Goal: Task Accomplishment & Management: Manage account settings

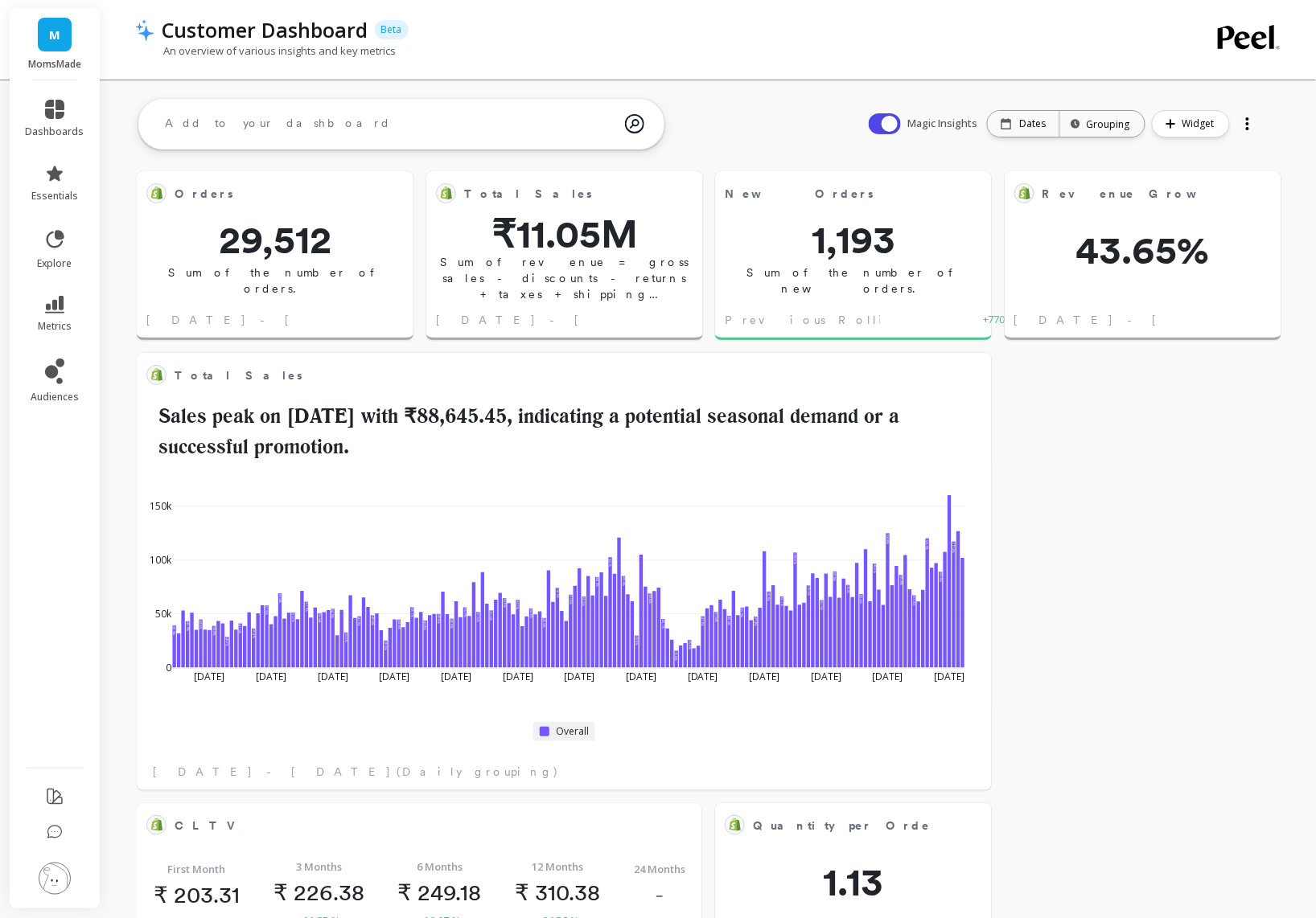
scroll to position [429, 505]
click at [51, 111] on icon at bounding box center [54, 109] width 20 height 20
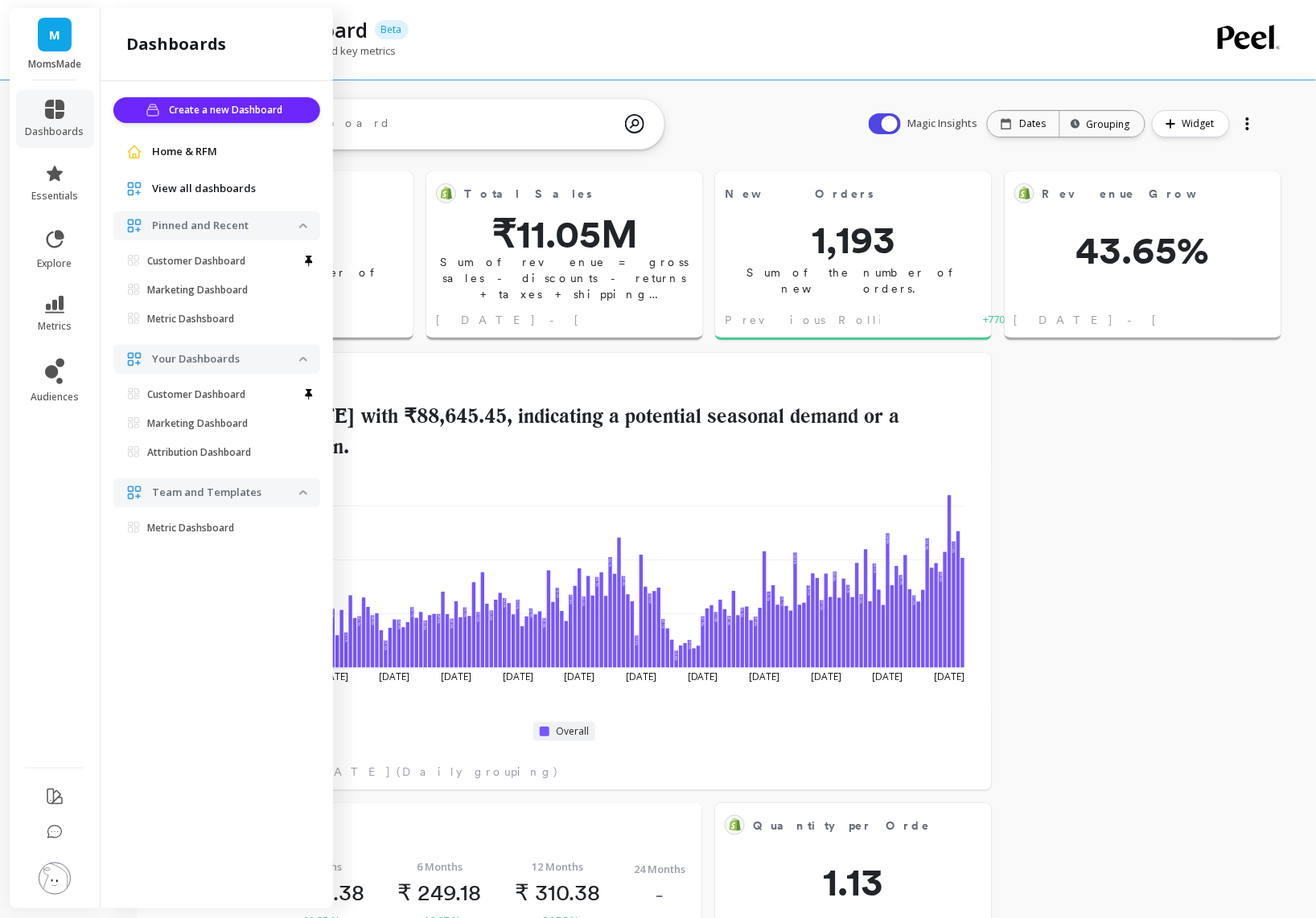
click at [216, 191] on span "View all dashboards" at bounding box center [203, 188] width 104 height 16
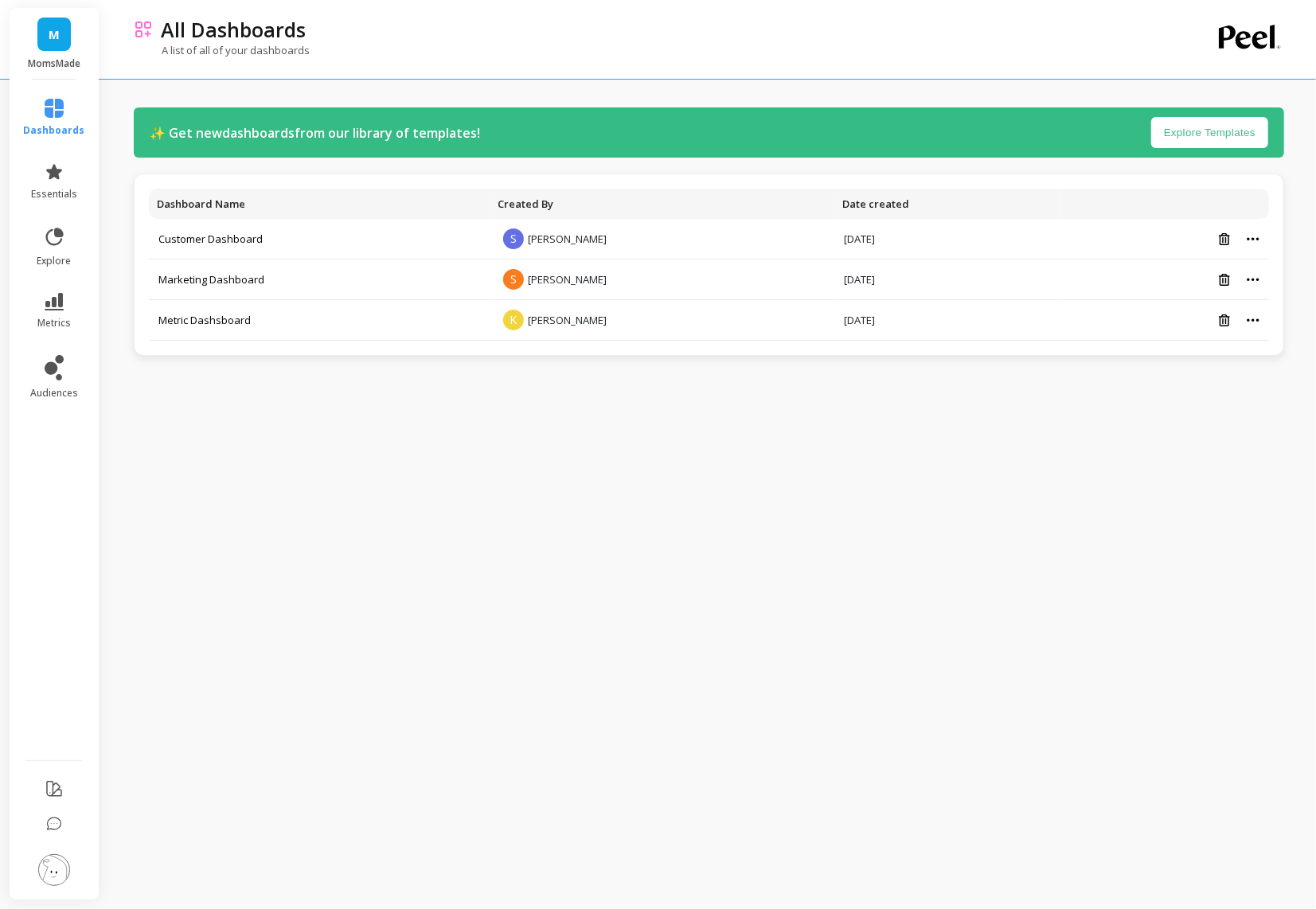
click at [49, 29] on span "M" at bounding box center [54, 34] width 11 height 19
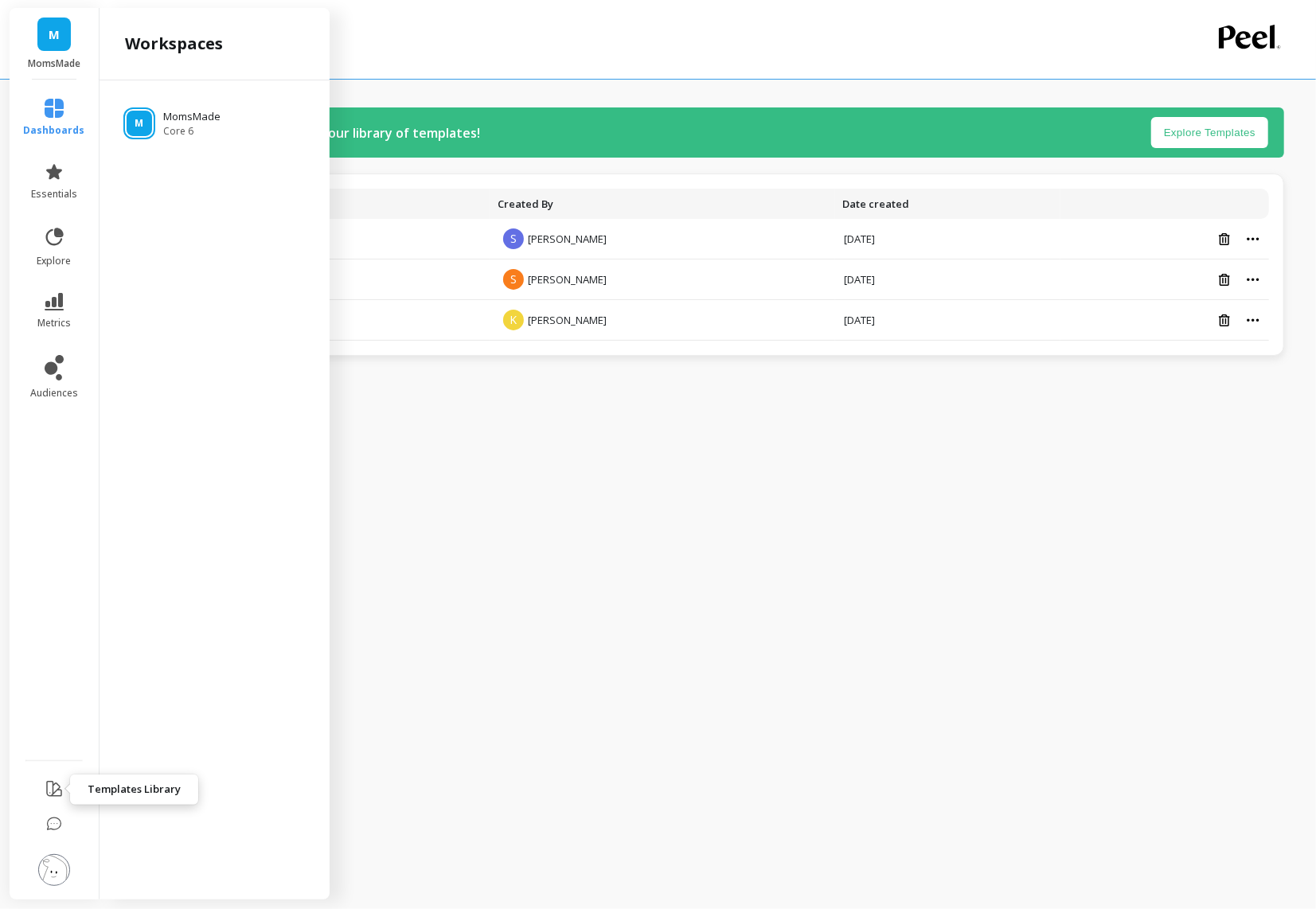
click at [50, 789] on icon at bounding box center [54, 789] width 19 height 19
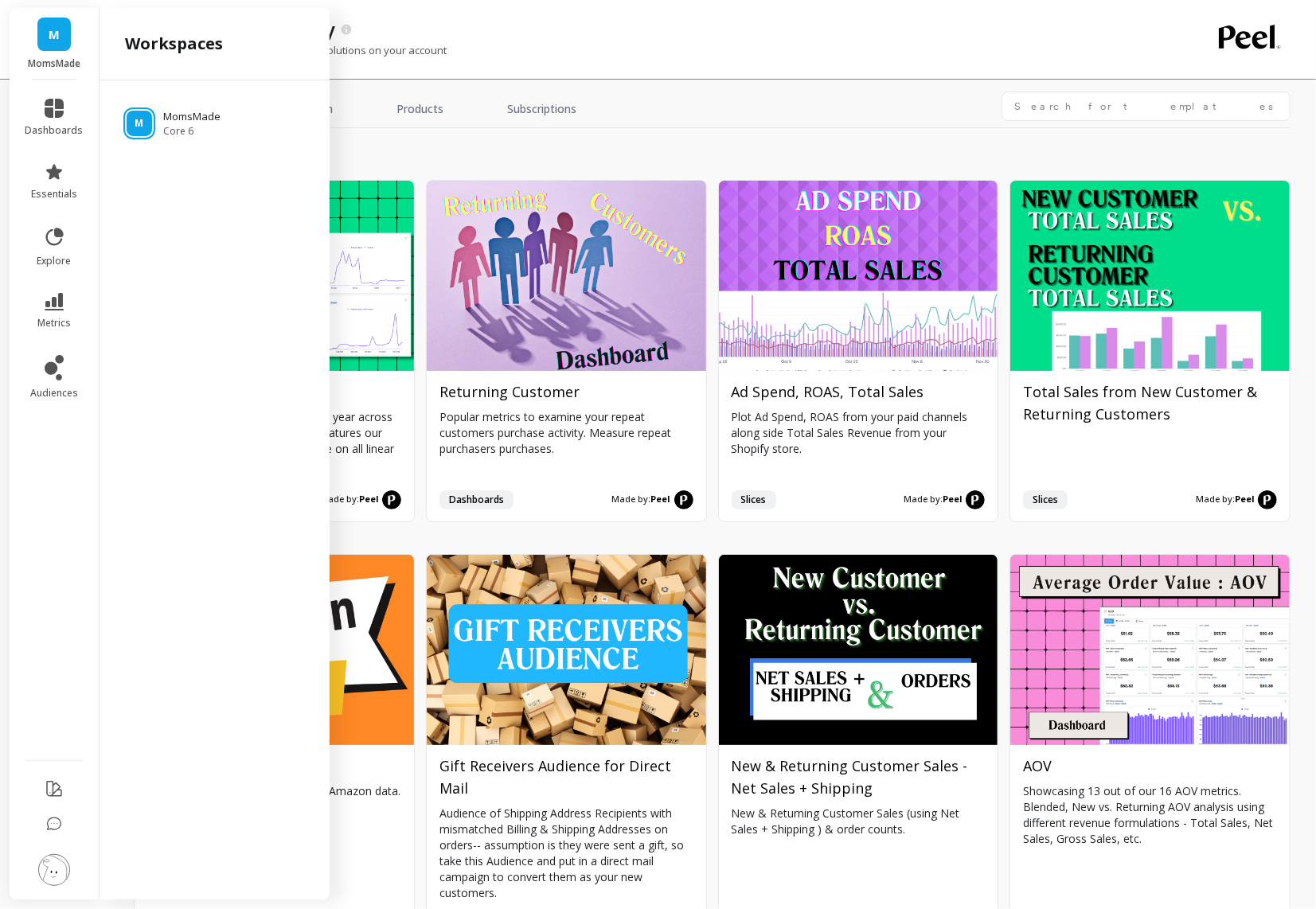
click at [54, 867] on img at bounding box center [54, 870] width 31 height 32
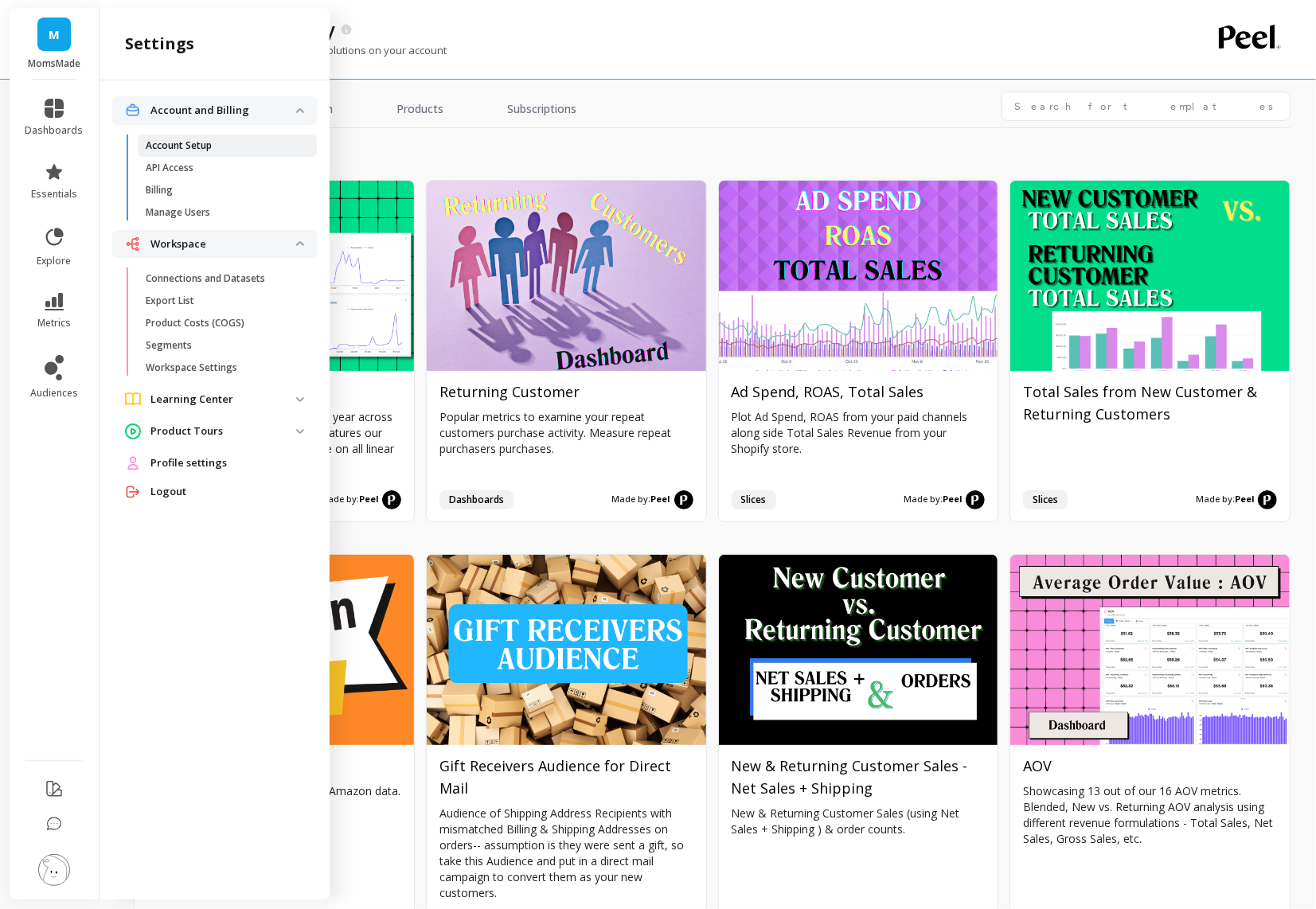
click at [214, 150] on span "Account Setup" at bounding box center [221, 145] width 152 height 13
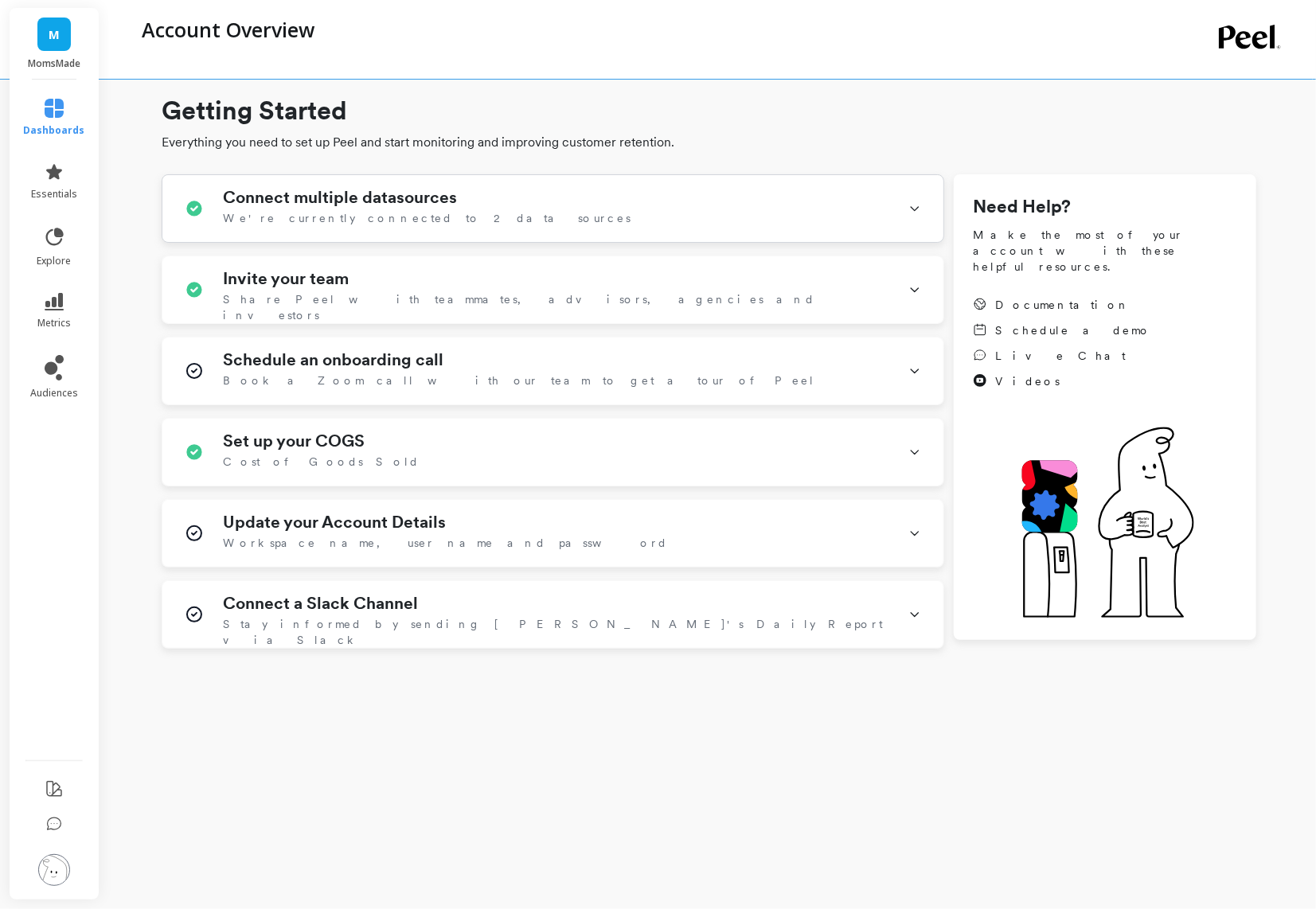
click at [917, 208] on icon at bounding box center [914, 208] width 7 height 4
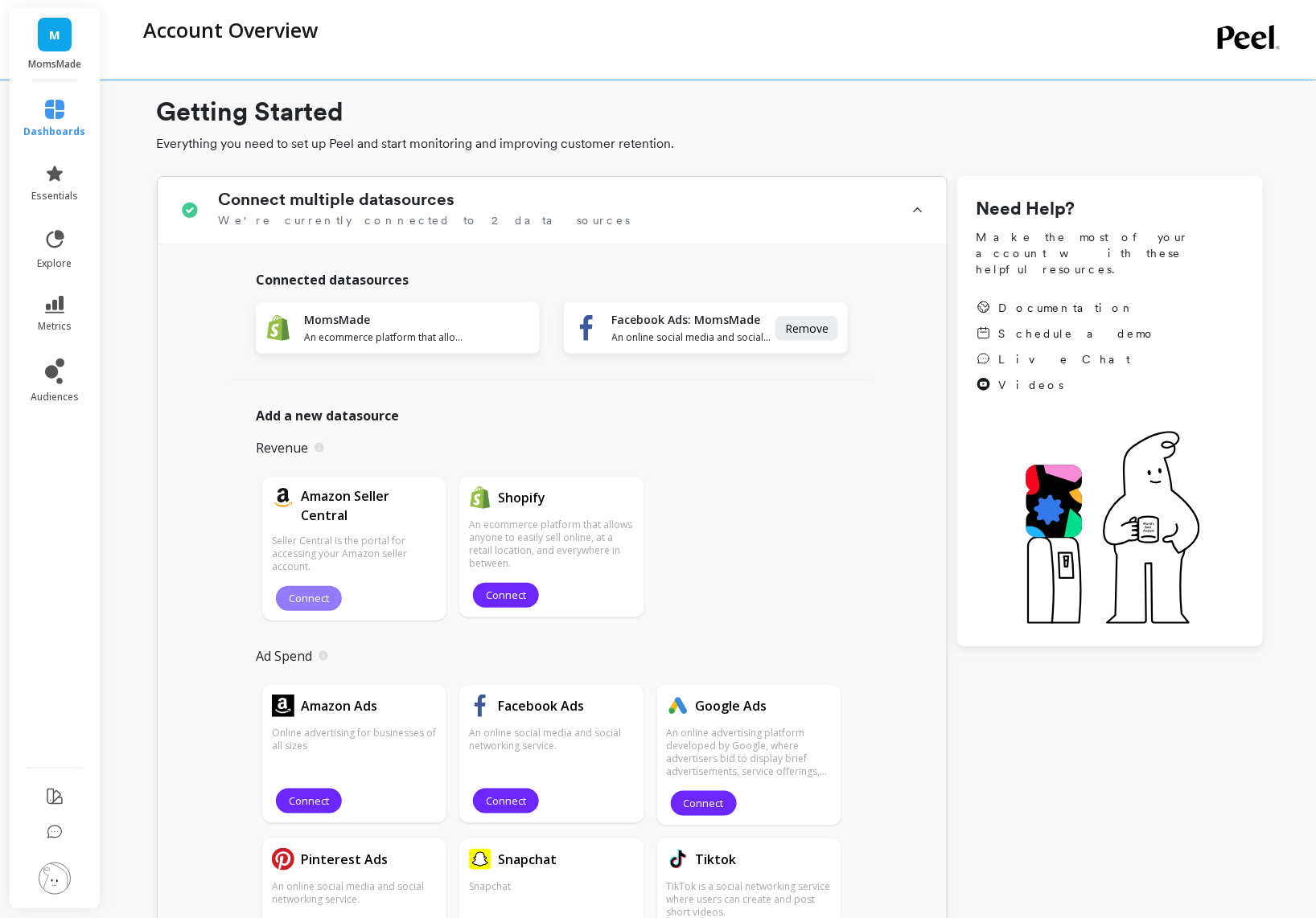
scroll to position [30, 0]
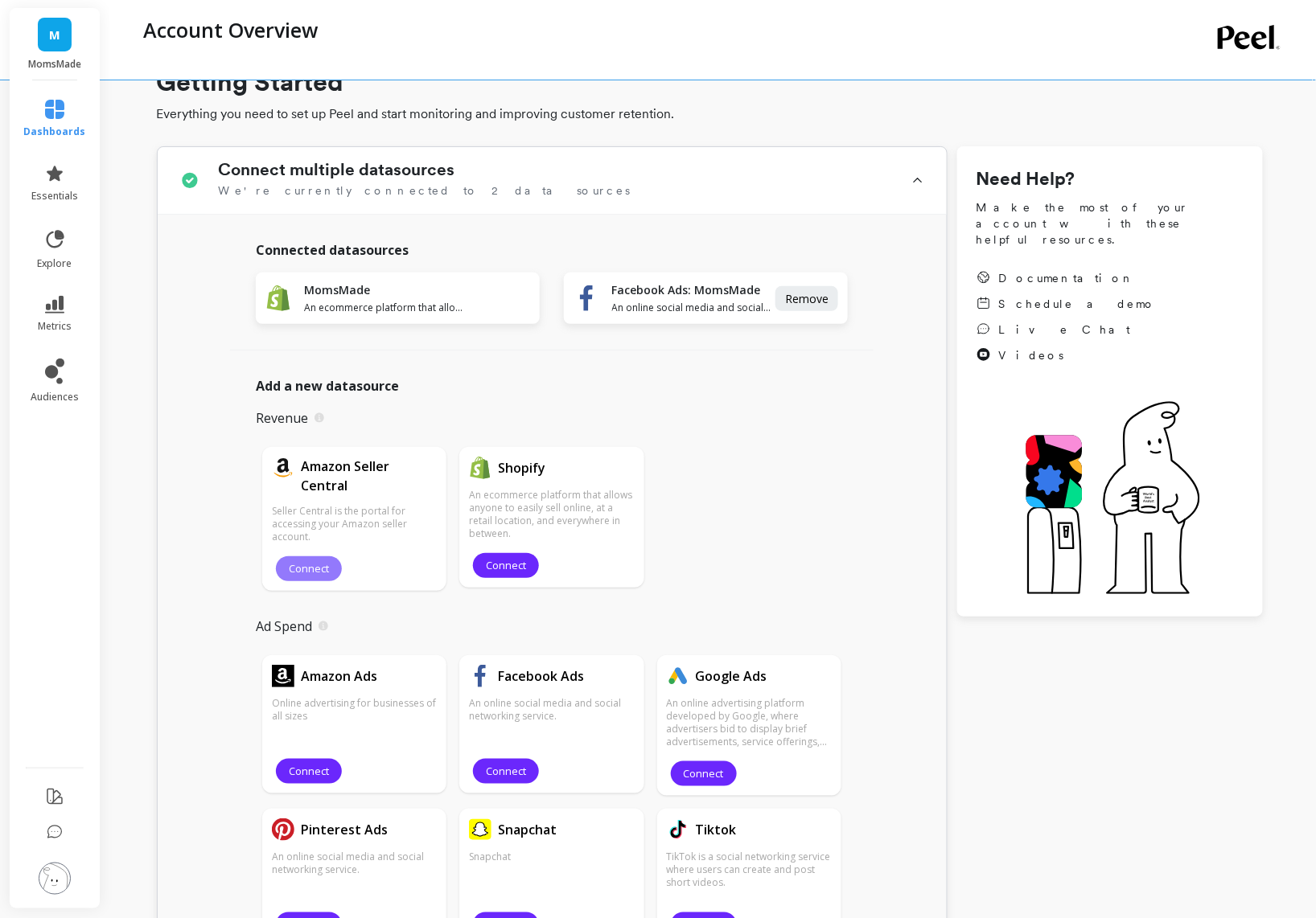
click at [309, 579] on button "Connect" at bounding box center [309, 569] width 66 height 25
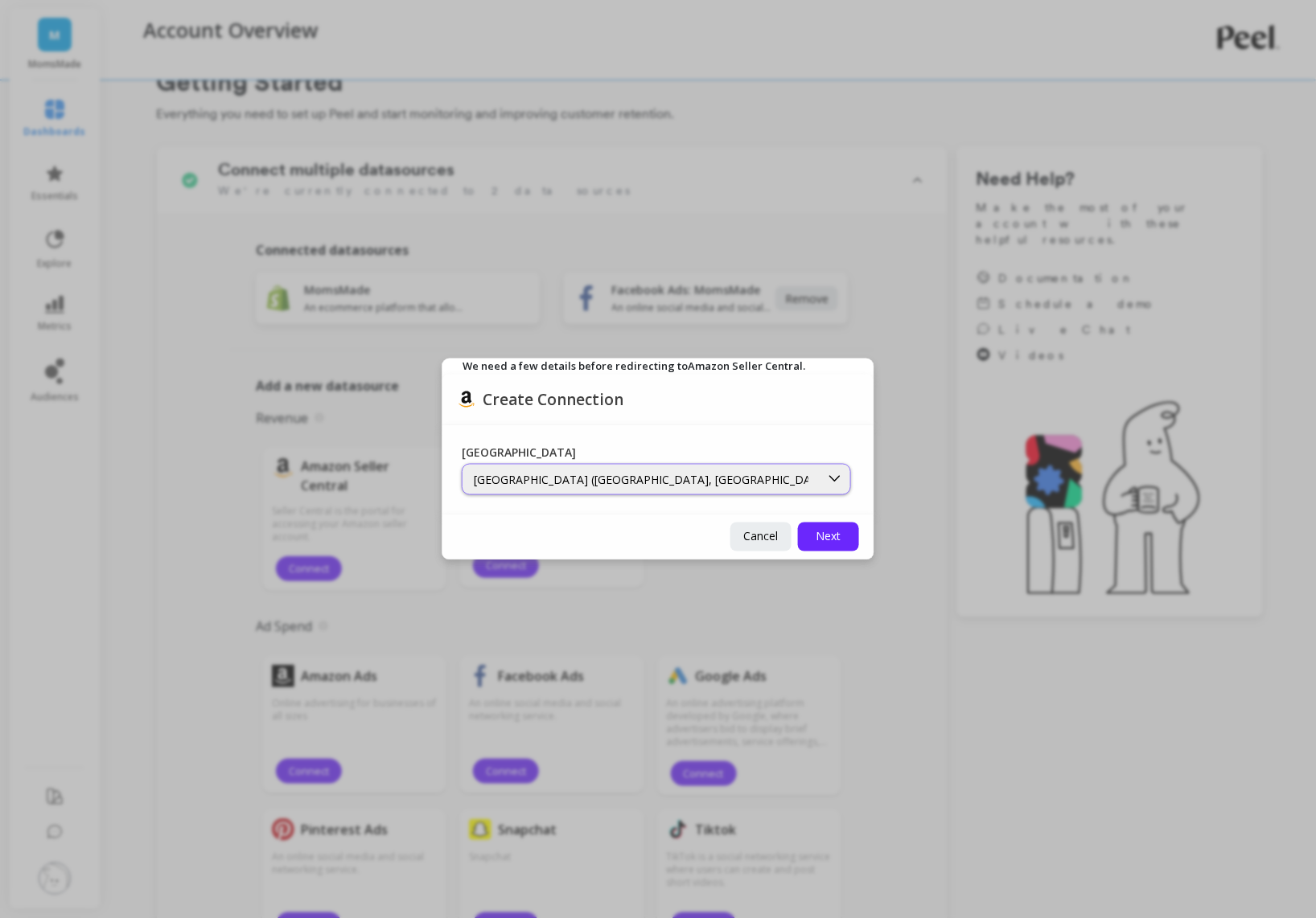
click at [766, 492] on div "North America (Canada, US, Mexico, and Brazil marketplaces)" at bounding box center [656, 479] width 389 height 32
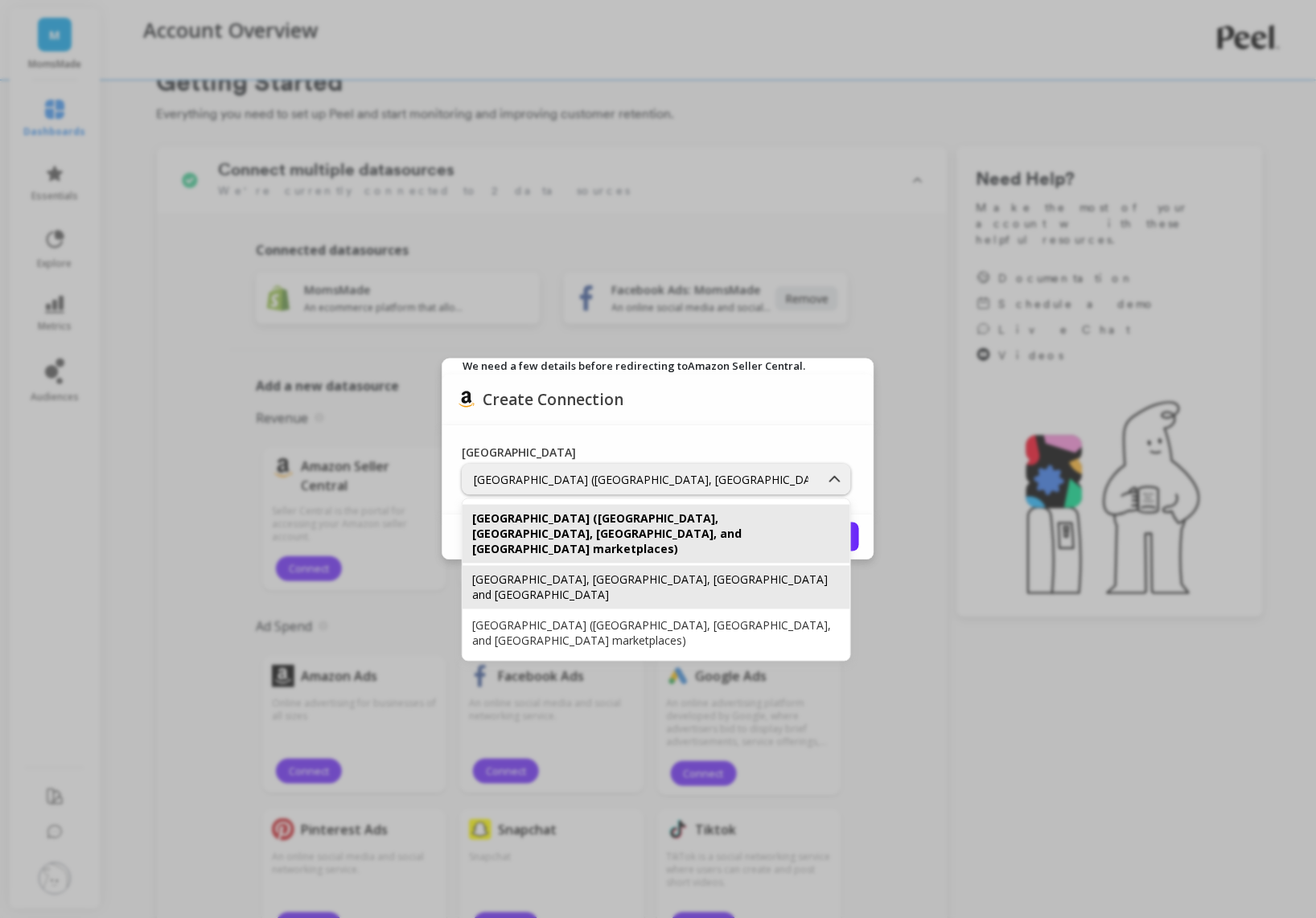
click at [700, 572] on div "Europe, India, United Arab Emirates and North Africa" at bounding box center [656, 587] width 369 height 31
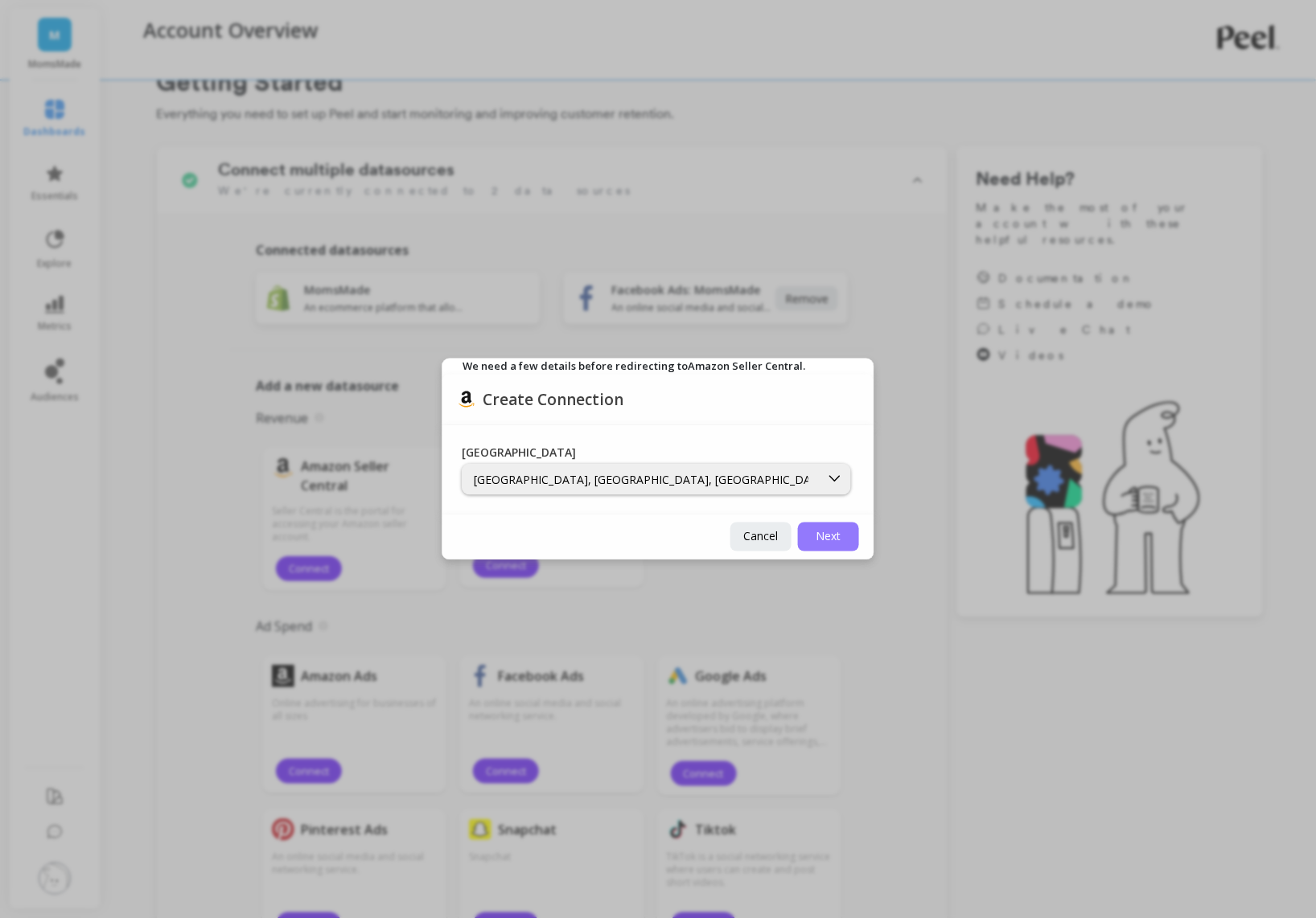
click at [820, 535] on span "Next" at bounding box center [828, 536] width 25 height 15
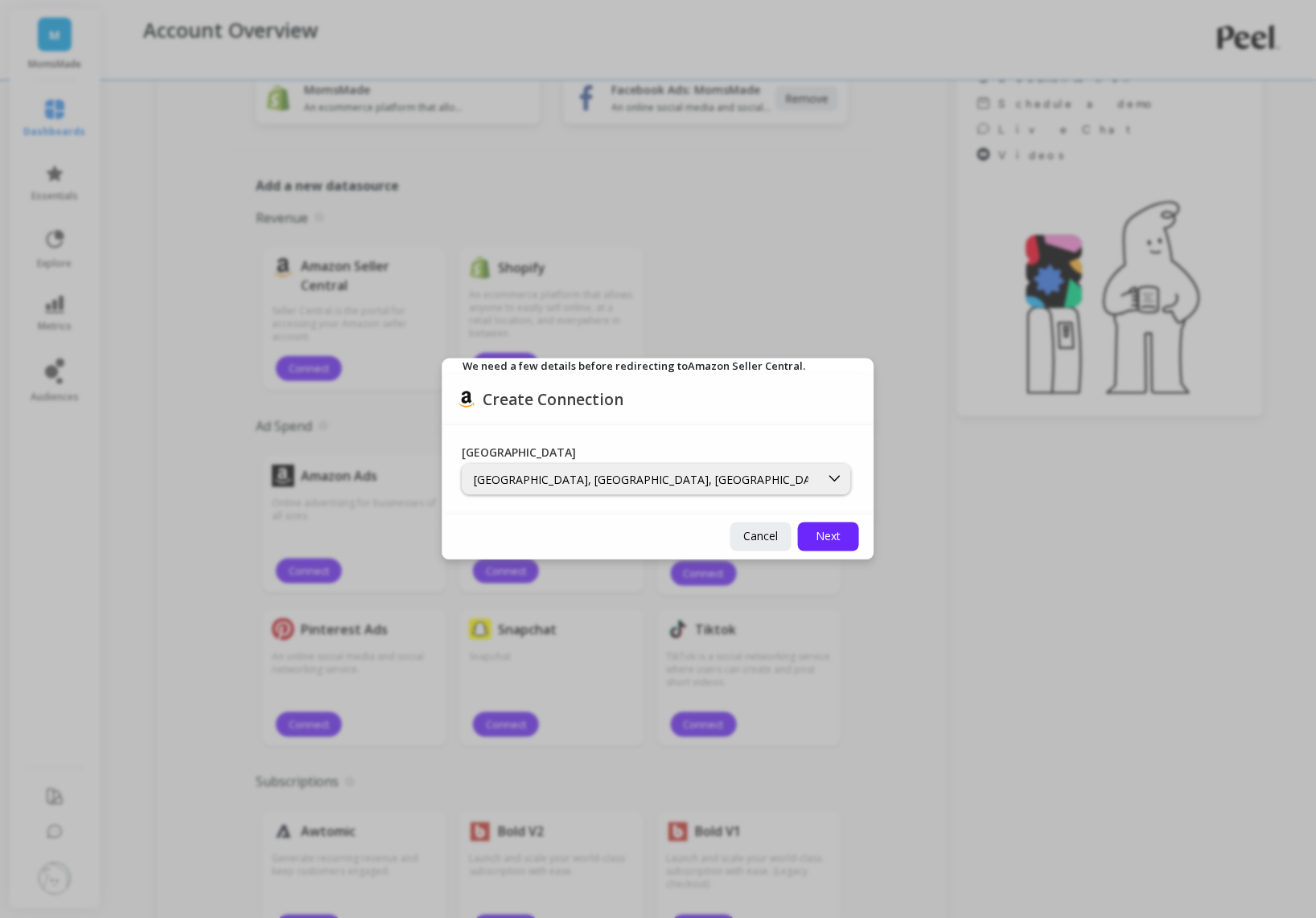
scroll to position [243, 0]
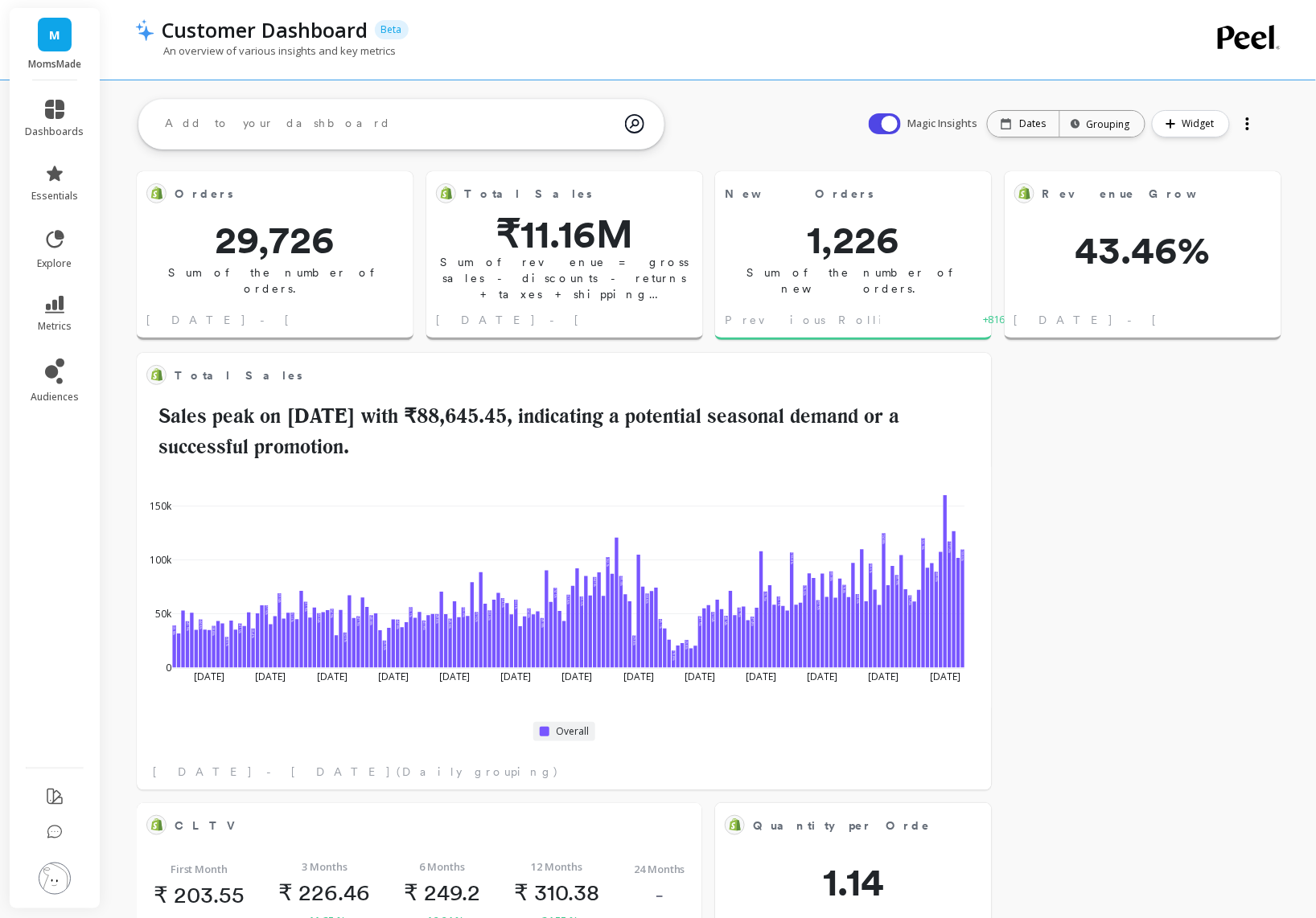
scroll to position [429, 505]
click at [56, 880] on img at bounding box center [54, 879] width 32 height 32
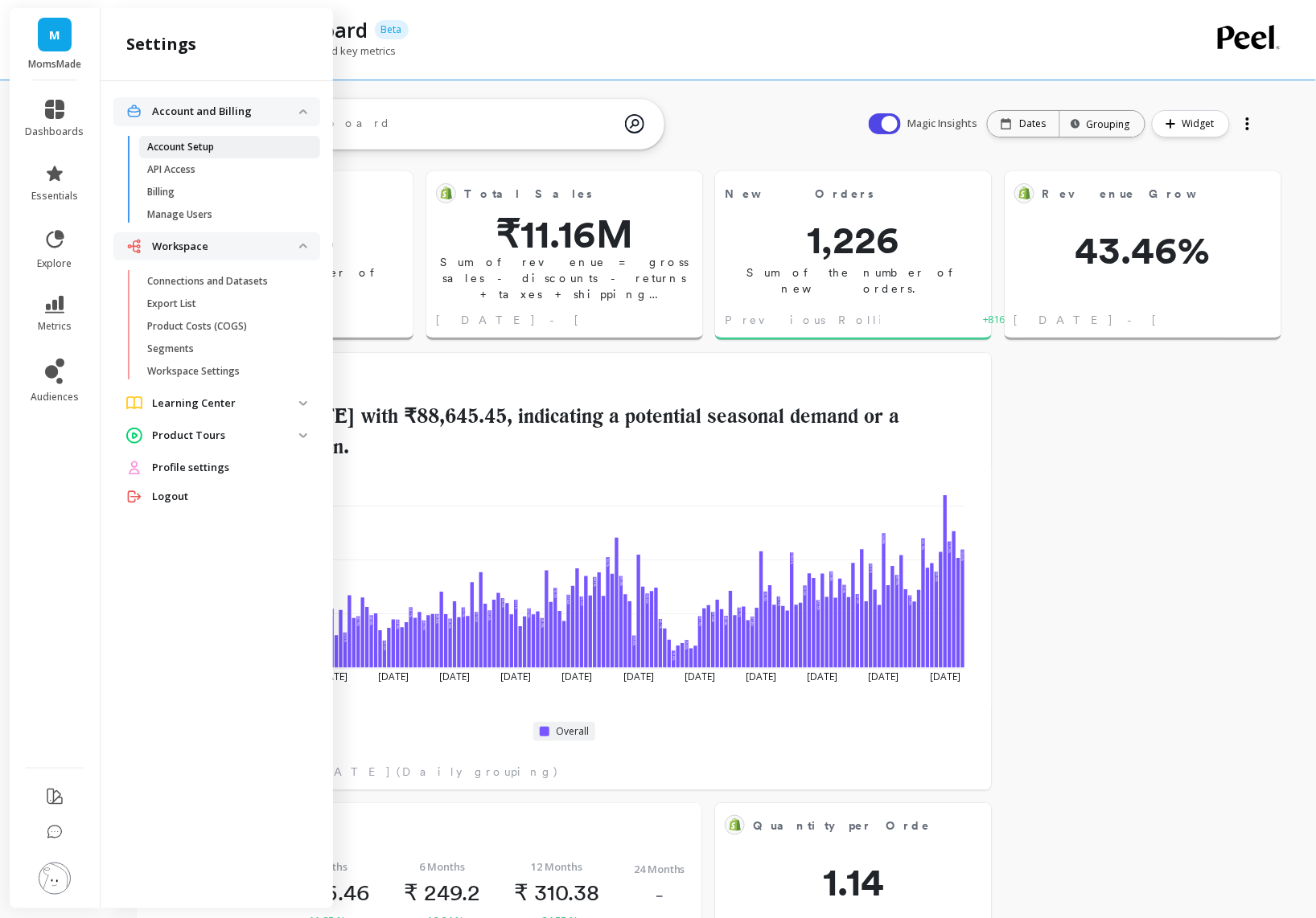
click at [218, 136] on link "Account Setup" at bounding box center [229, 147] width 181 height 22
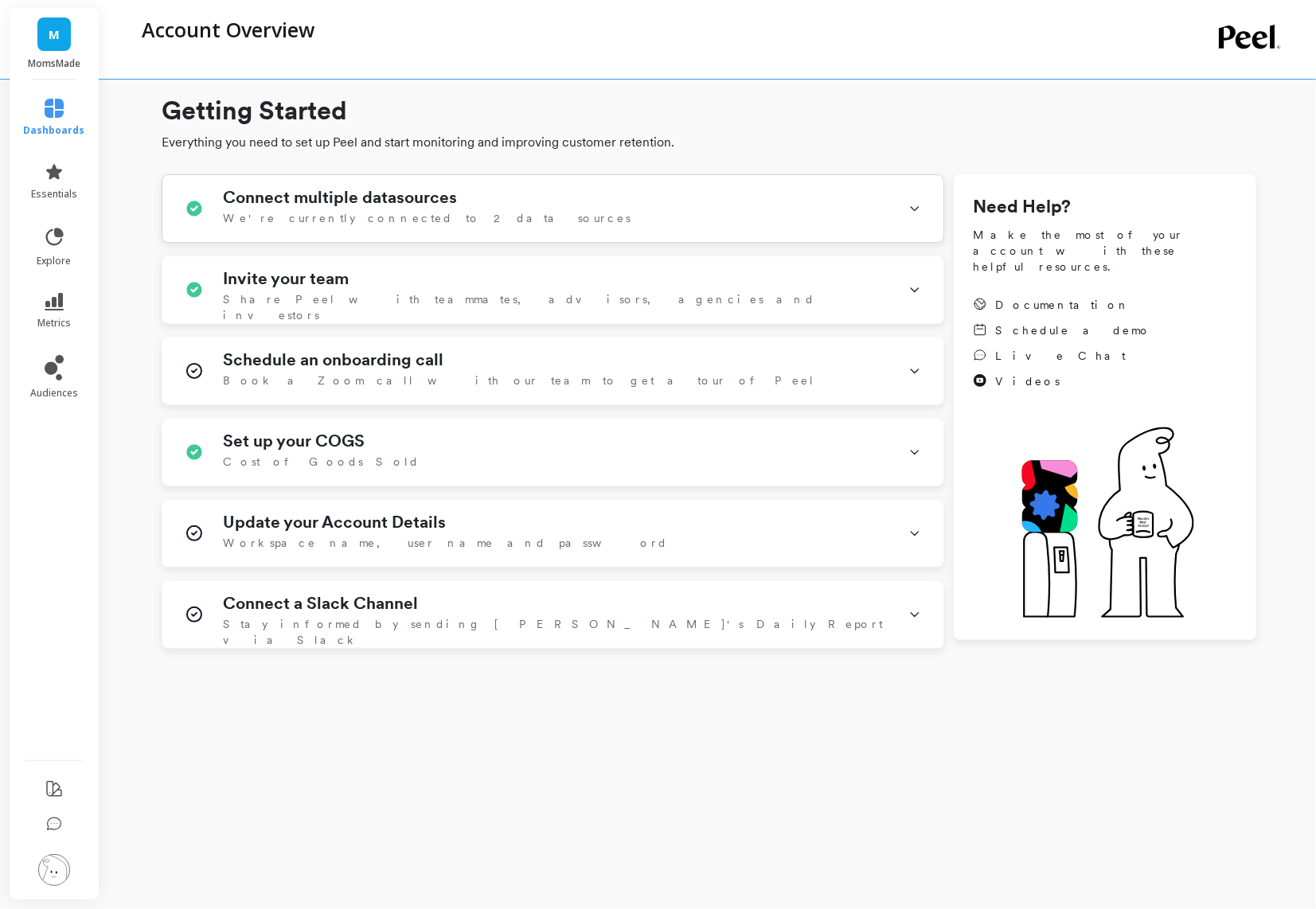
click at [911, 207] on icon at bounding box center [914, 208] width 7 height 4
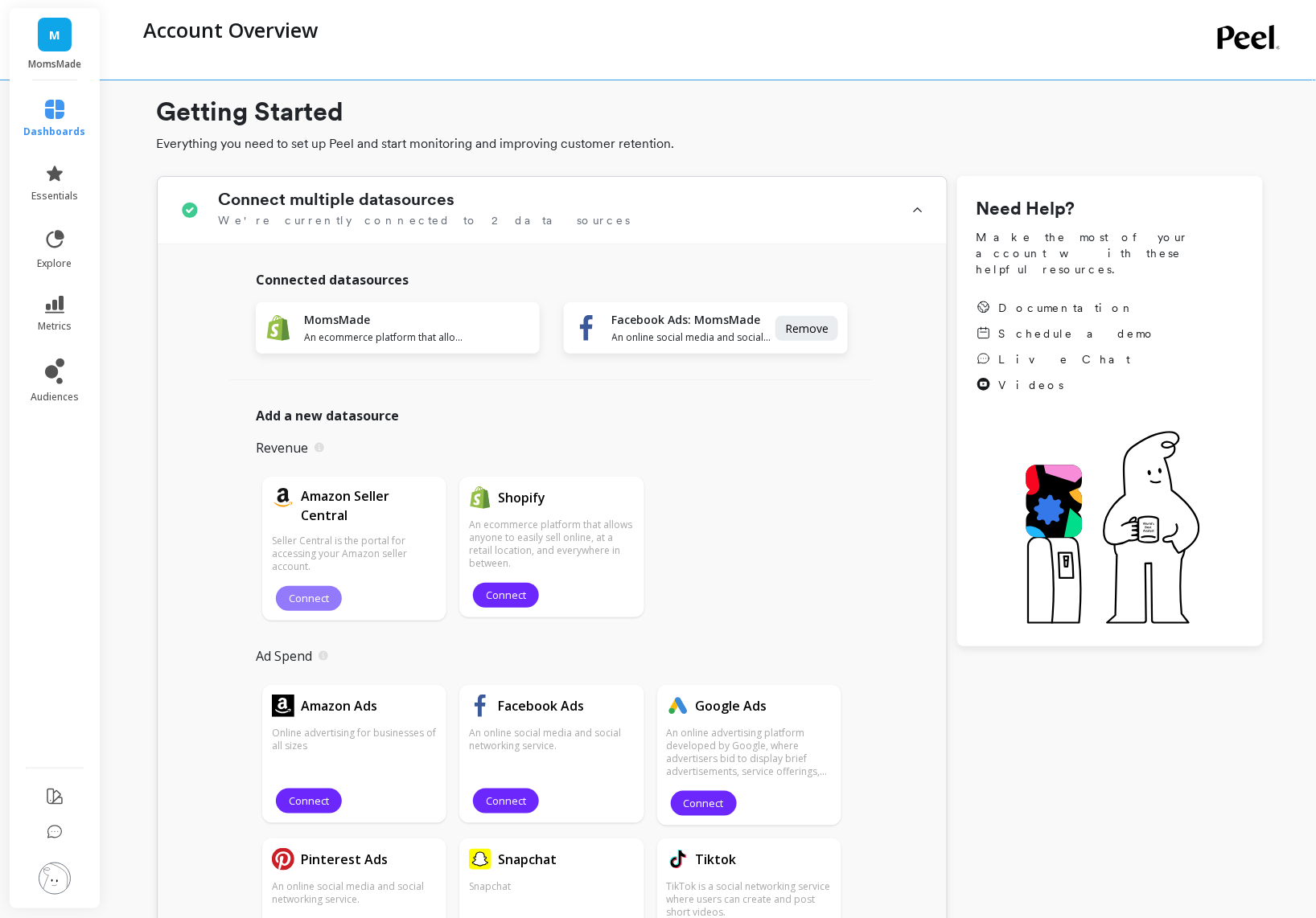
click at [309, 598] on span "Connect" at bounding box center [309, 599] width 40 height 15
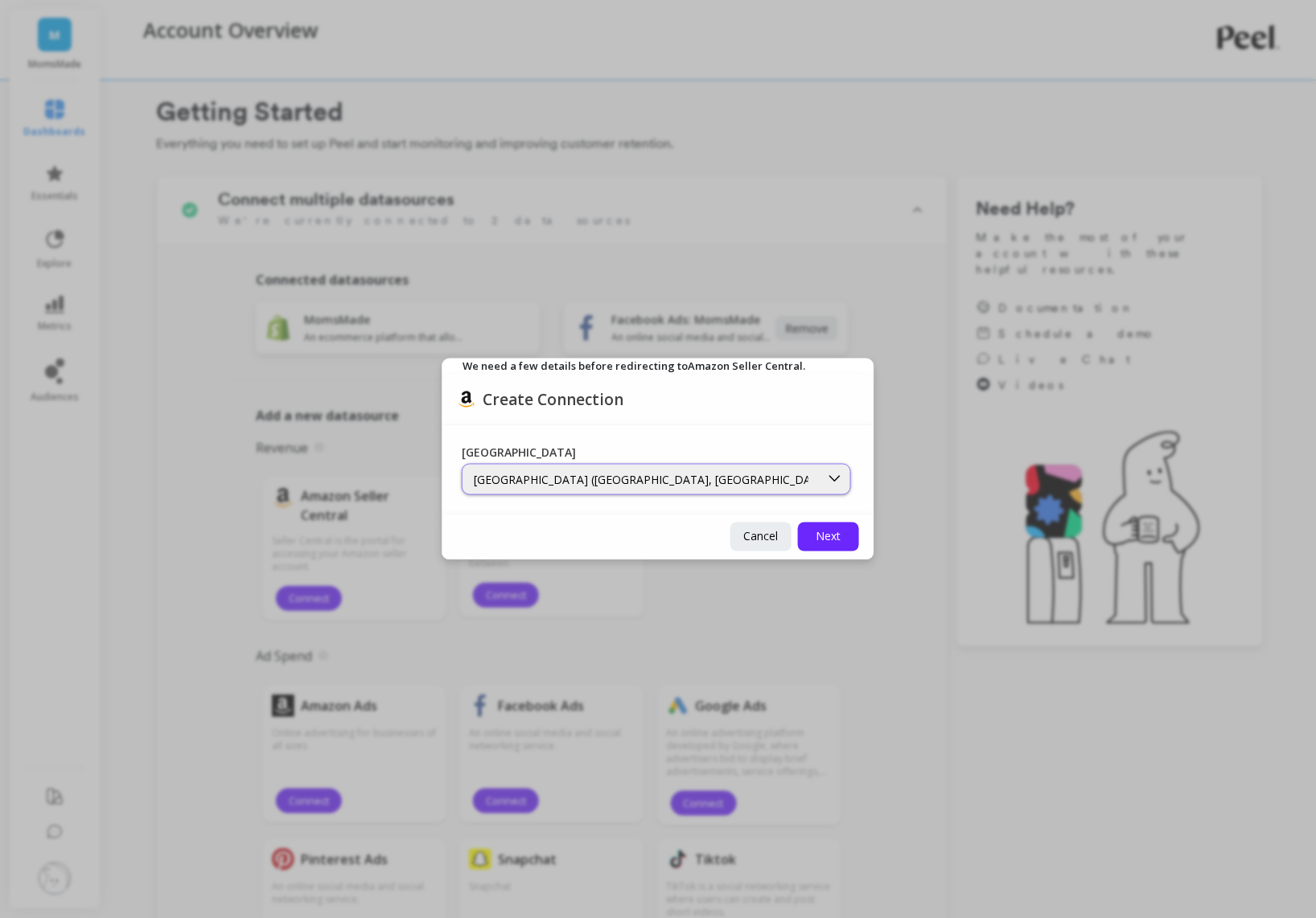
click at [814, 472] on div at bounding box center [641, 479] width 354 height 15
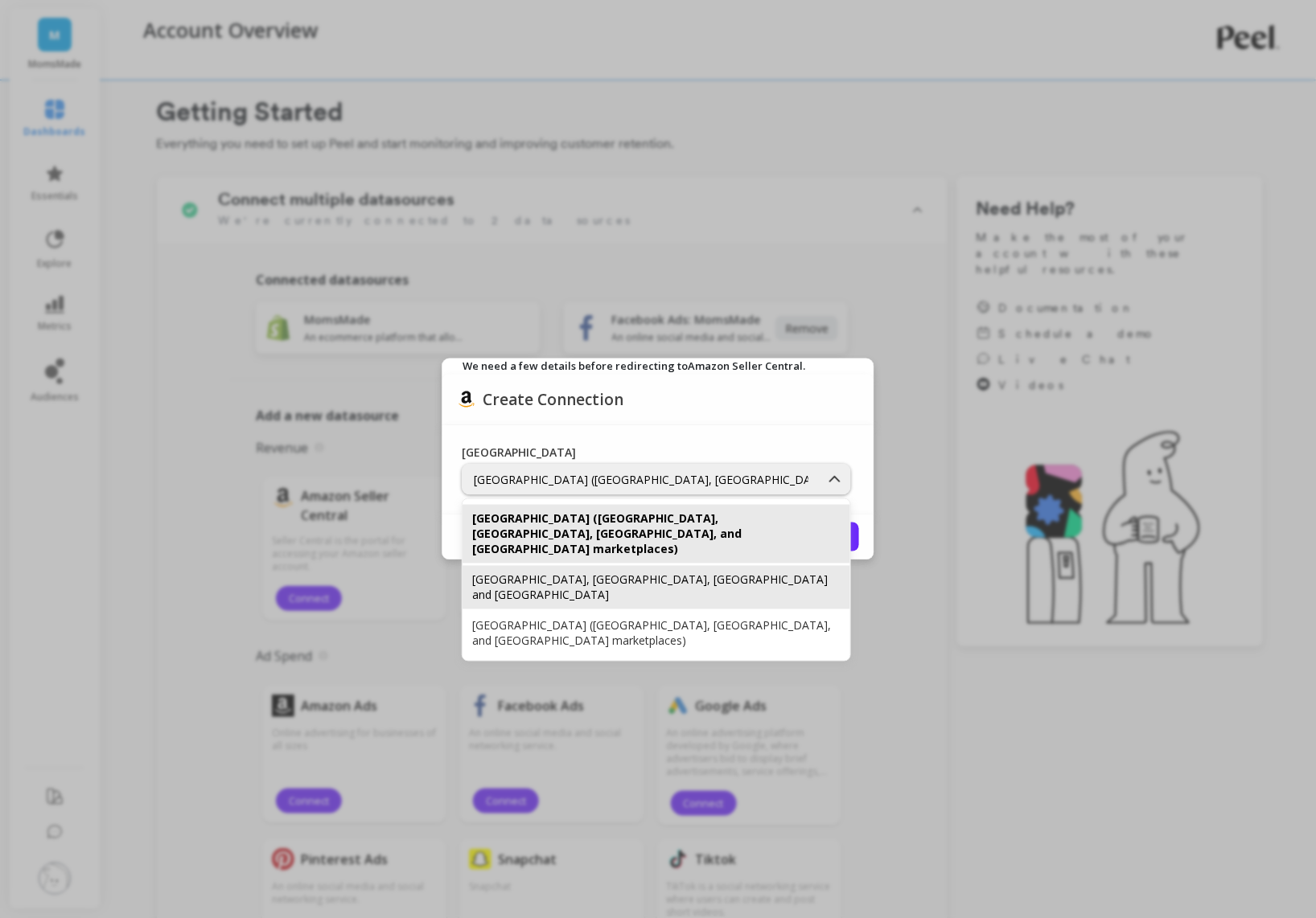
click at [647, 572] on div "Europe, India, United Arab Emirates and North Africa" at bounding box center [656, 587] width 369 height 31
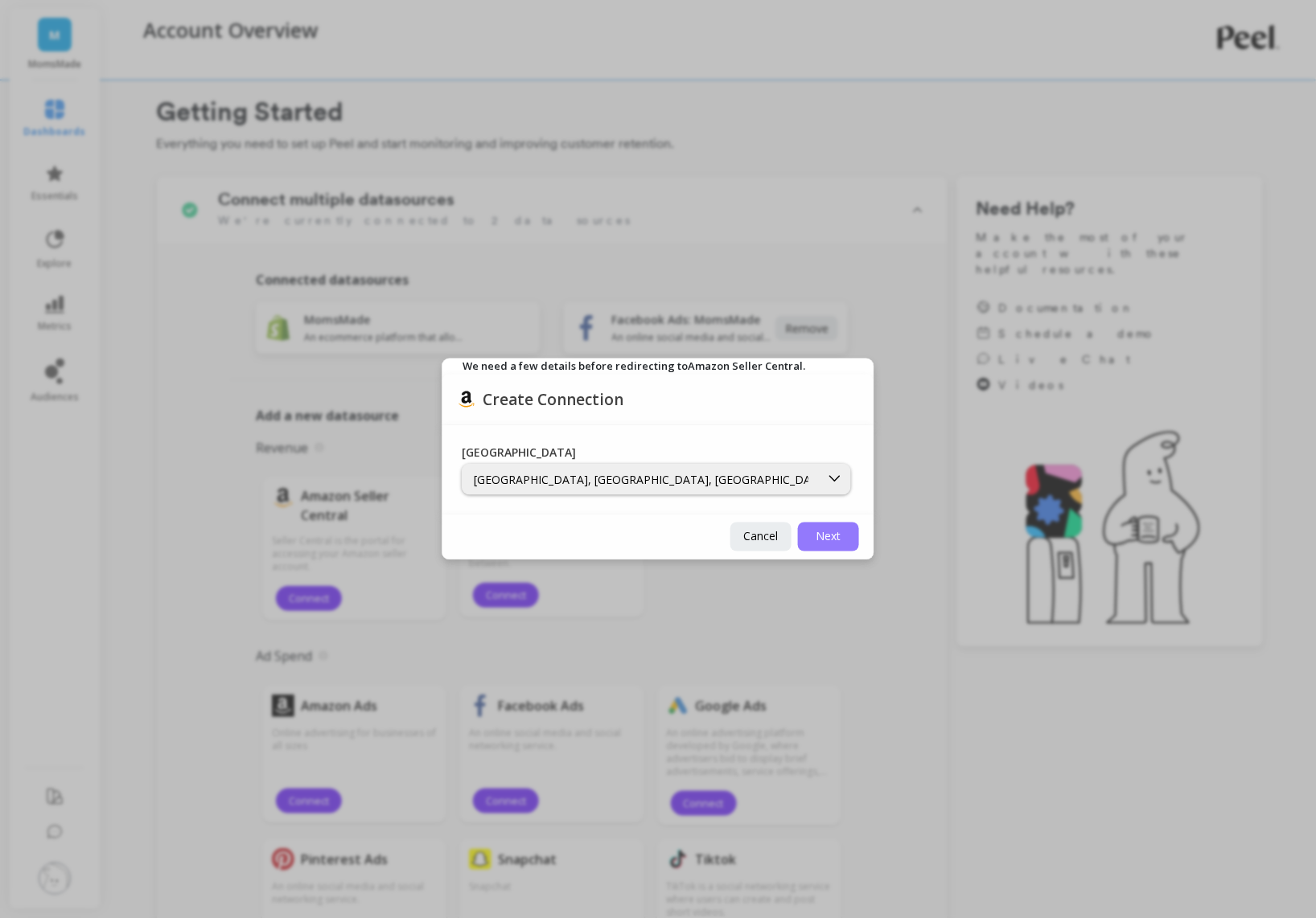
click at [839, 537] on span "Next" at bounding box center [828, 536] width 25 height 15
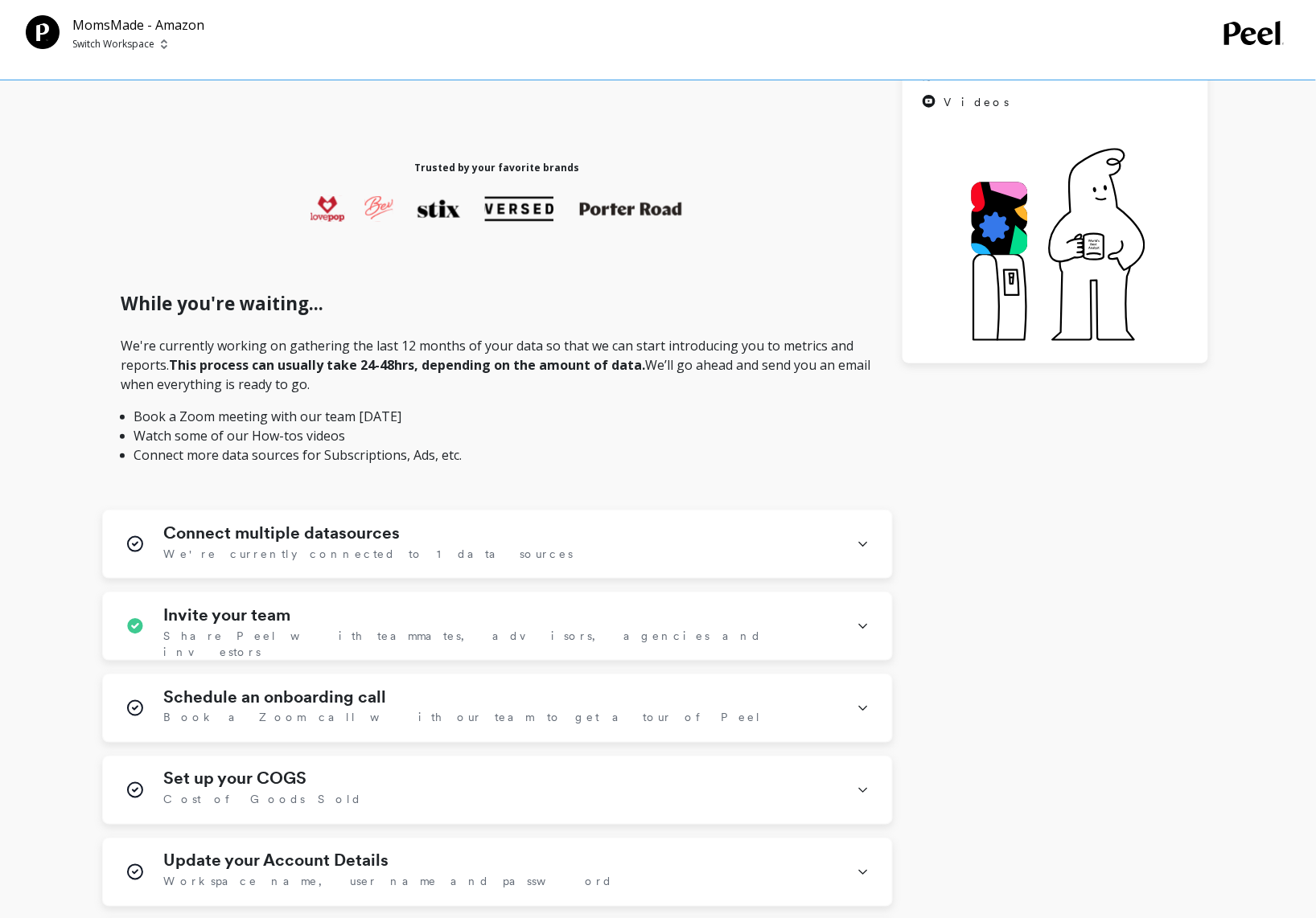
scroll to position [323, 0]
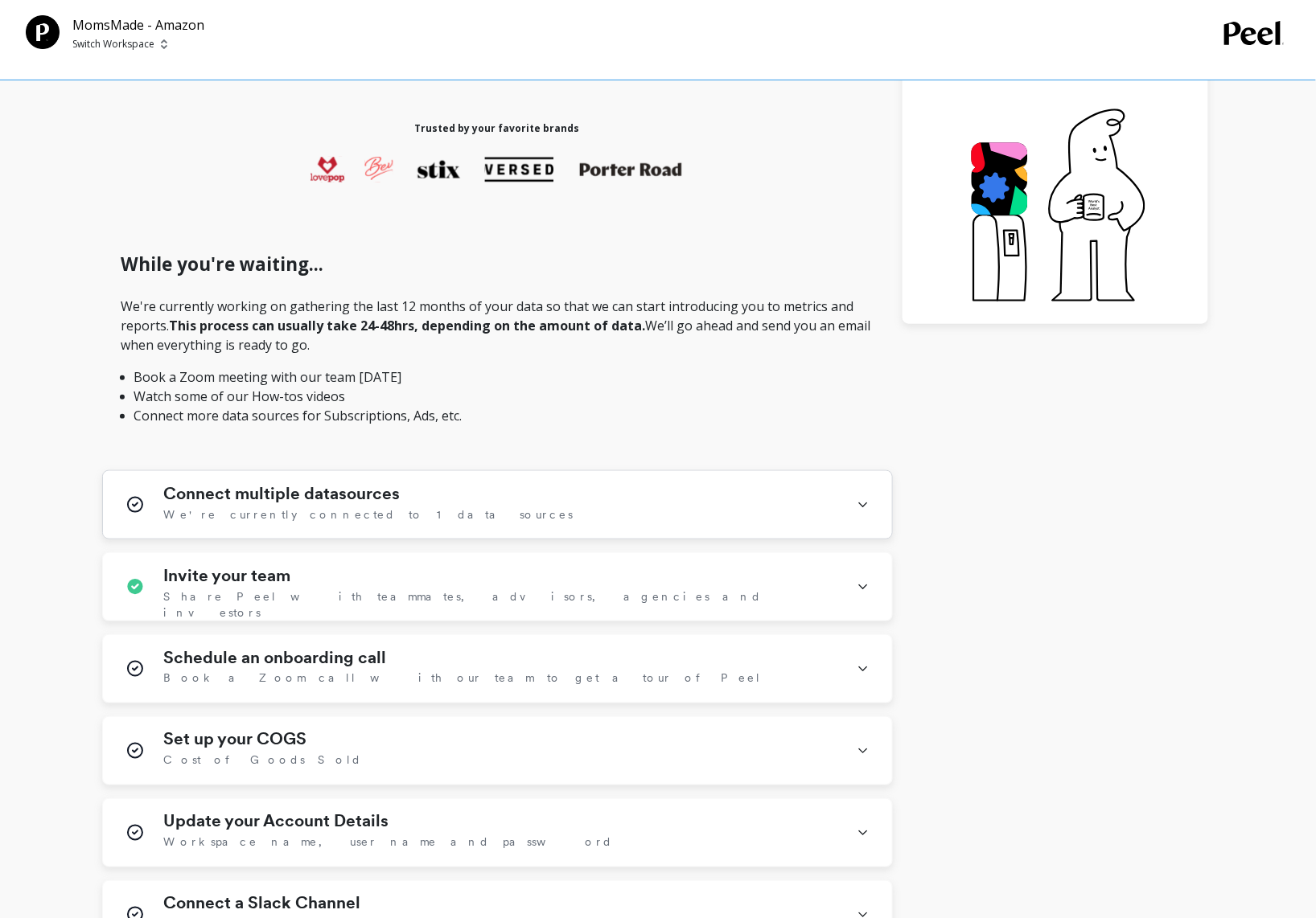
click at [867, 495] on icon at bounding box center [863, 504] width 13 height 42
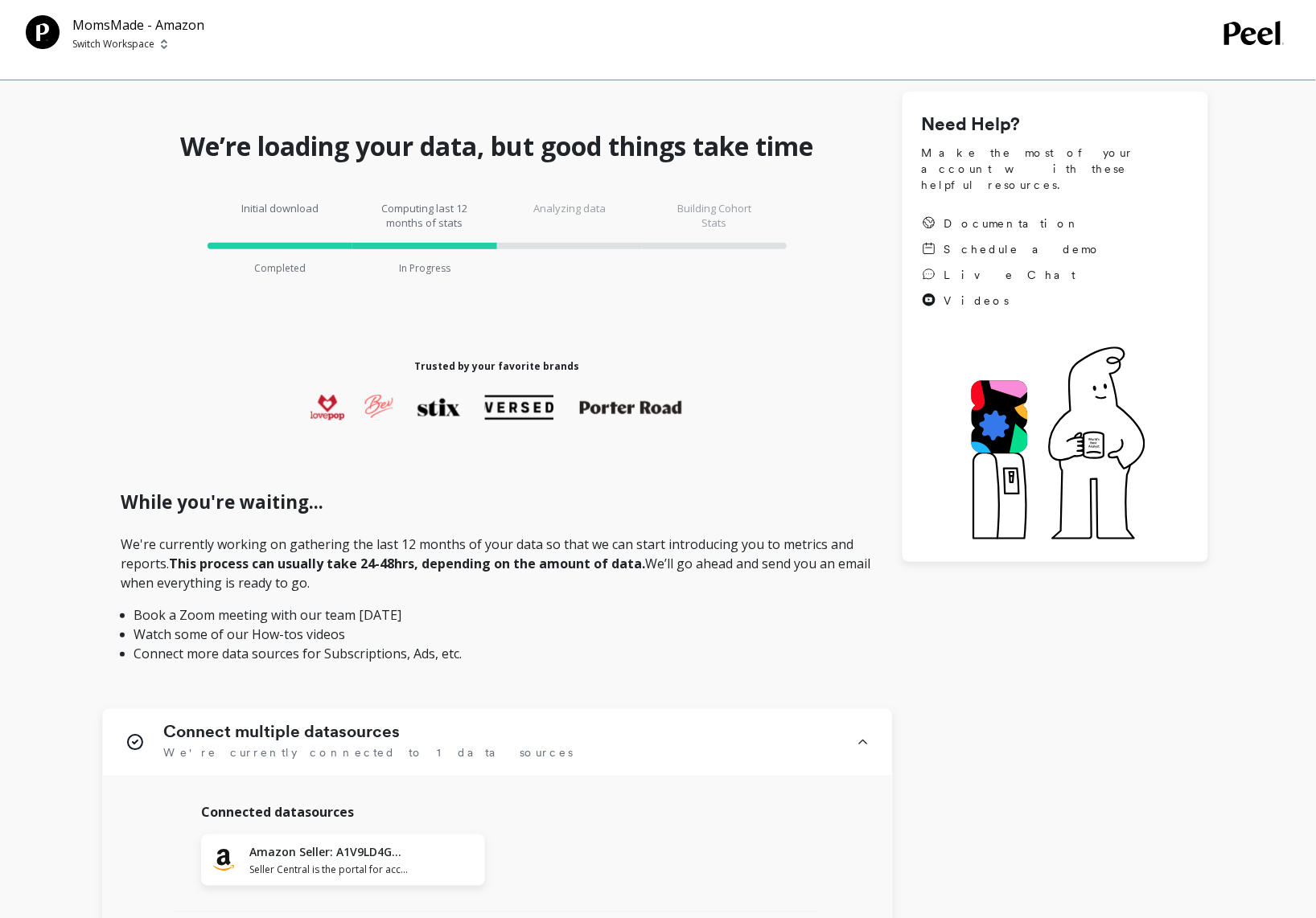
scroll to position [0, 0]
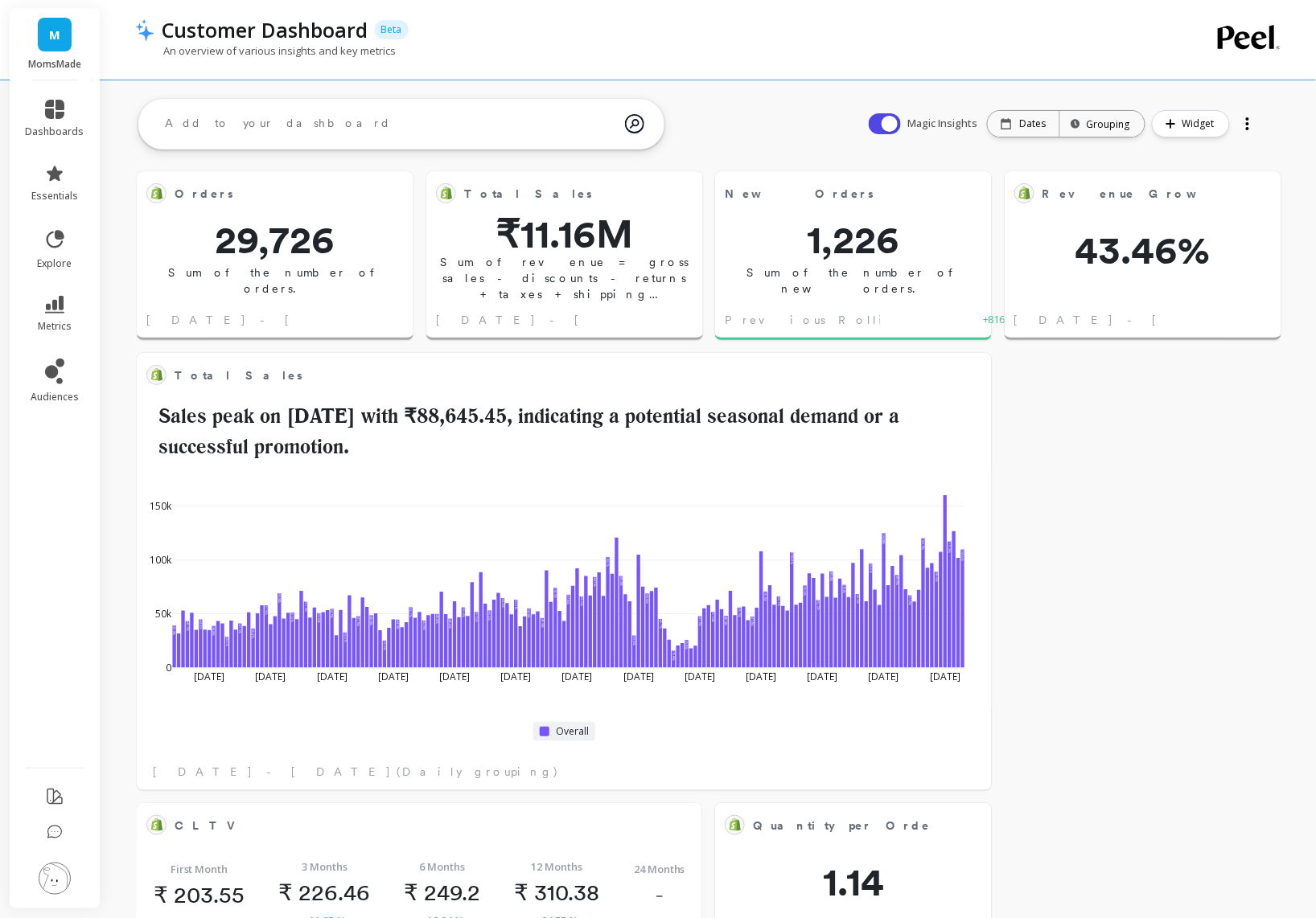
scroll to position [429, 505]
click at [1024, 117] on p "Dates" at bounding box center [1033, 124] width 26 height 13
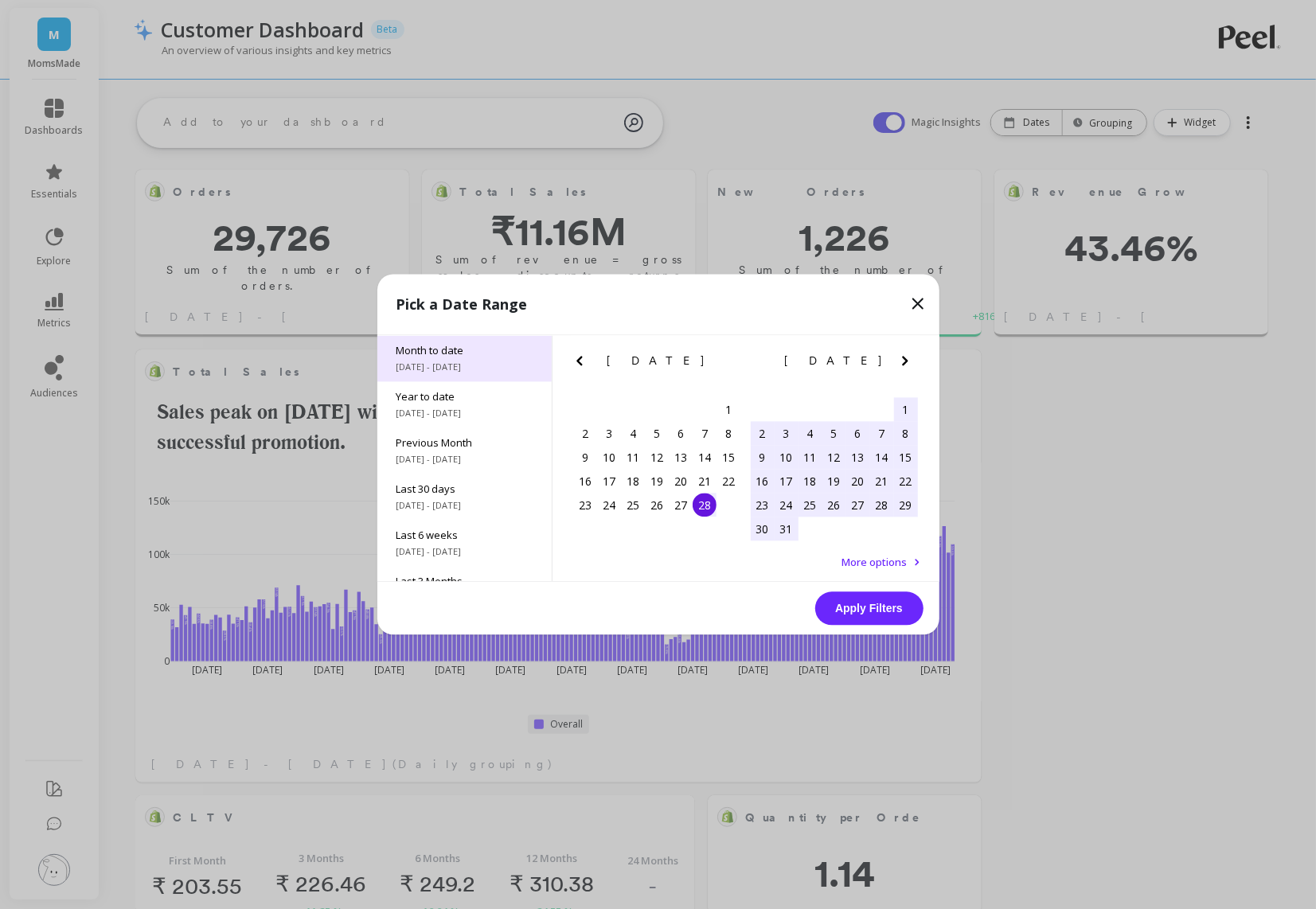
click at [478, 373] on div "Month to date [DATE] - [DATE]" at bounding box center [464, 360] width 174 height 46
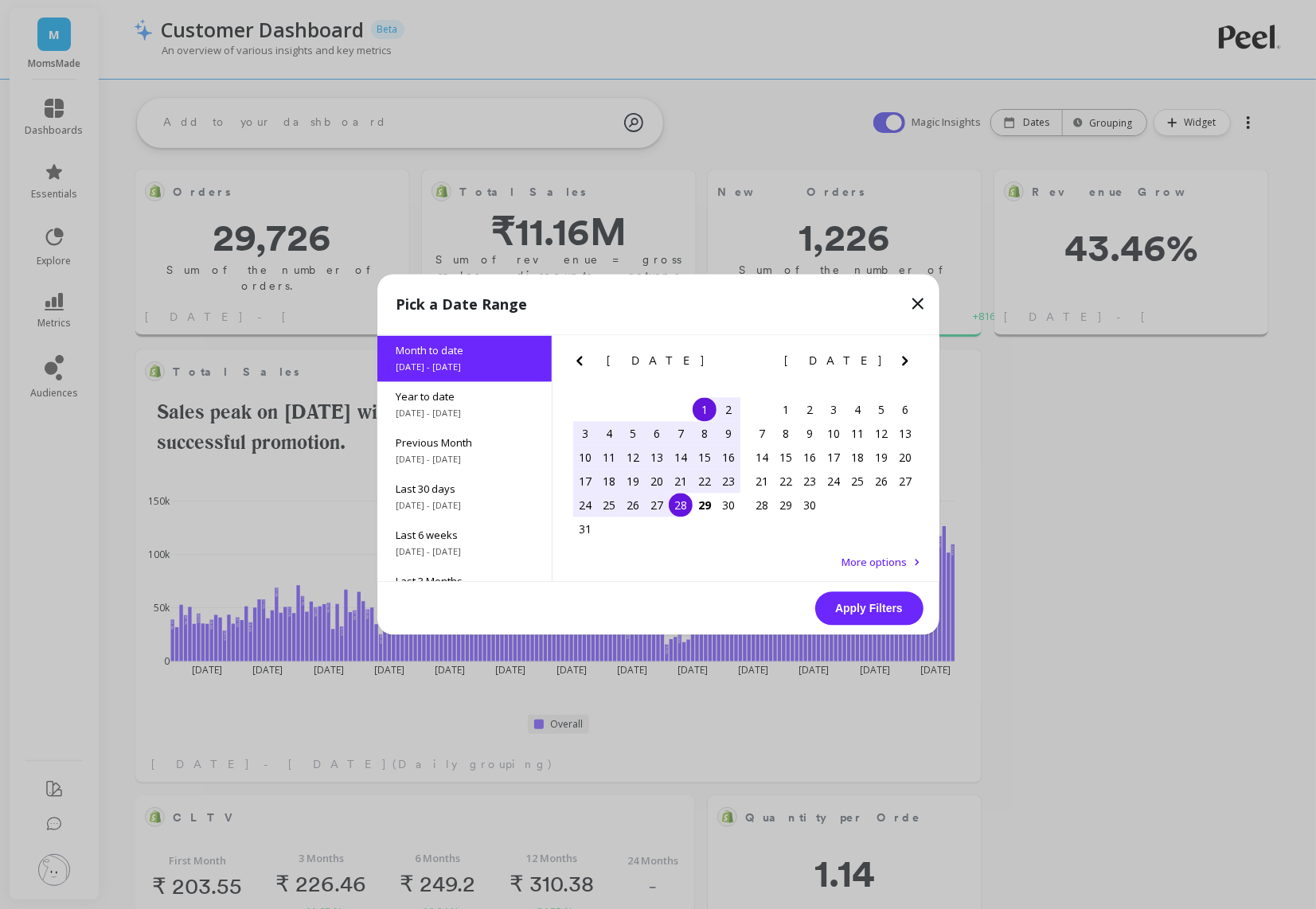
click at [886, 612] on button "Apply Filters" at bounding box center [869, 609] width 108 height 33
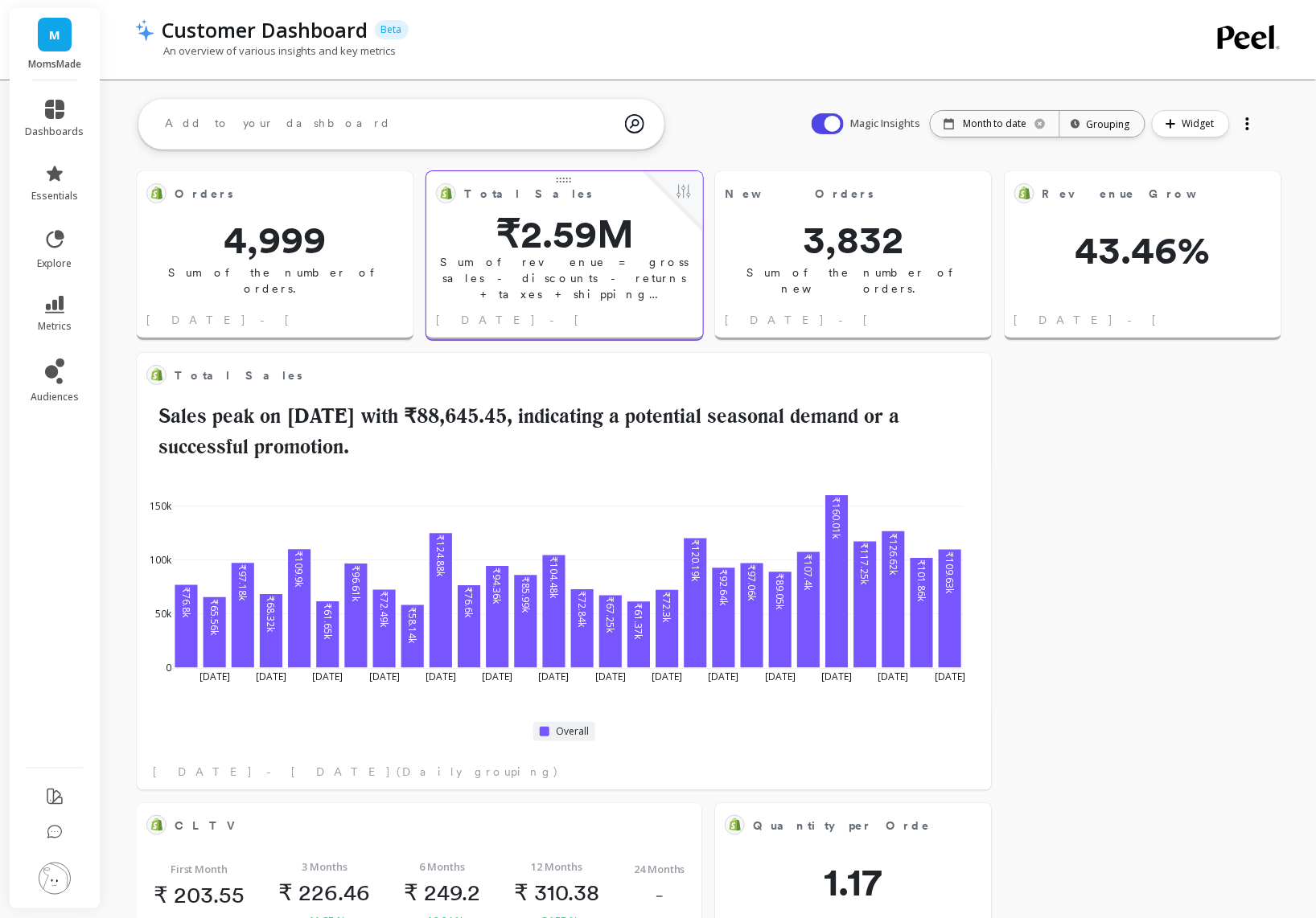
click at [492, 199] on span "Total Sales" at bounding box center [528, 195] width 128 height 17
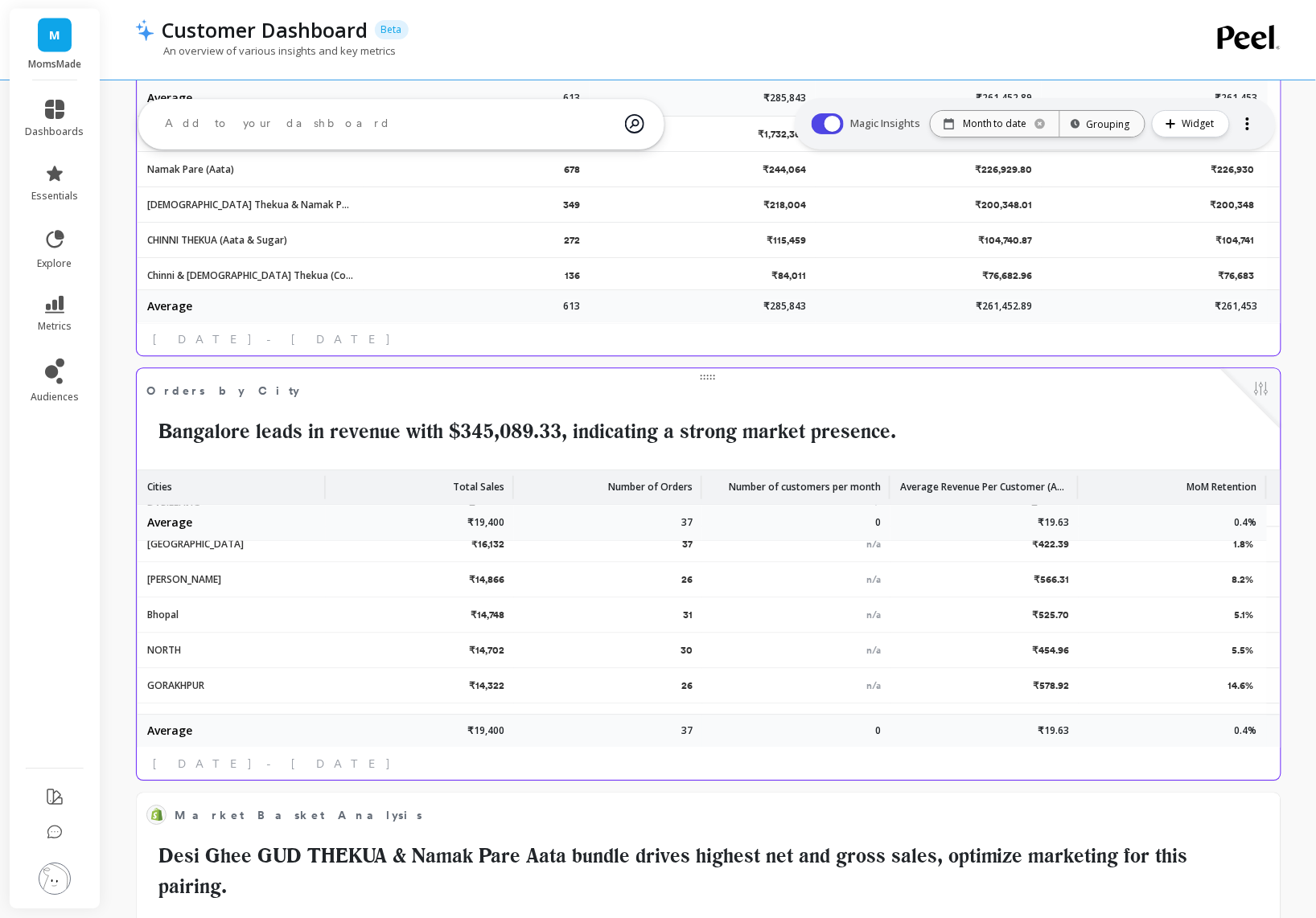
scroll to position [1147, 0]
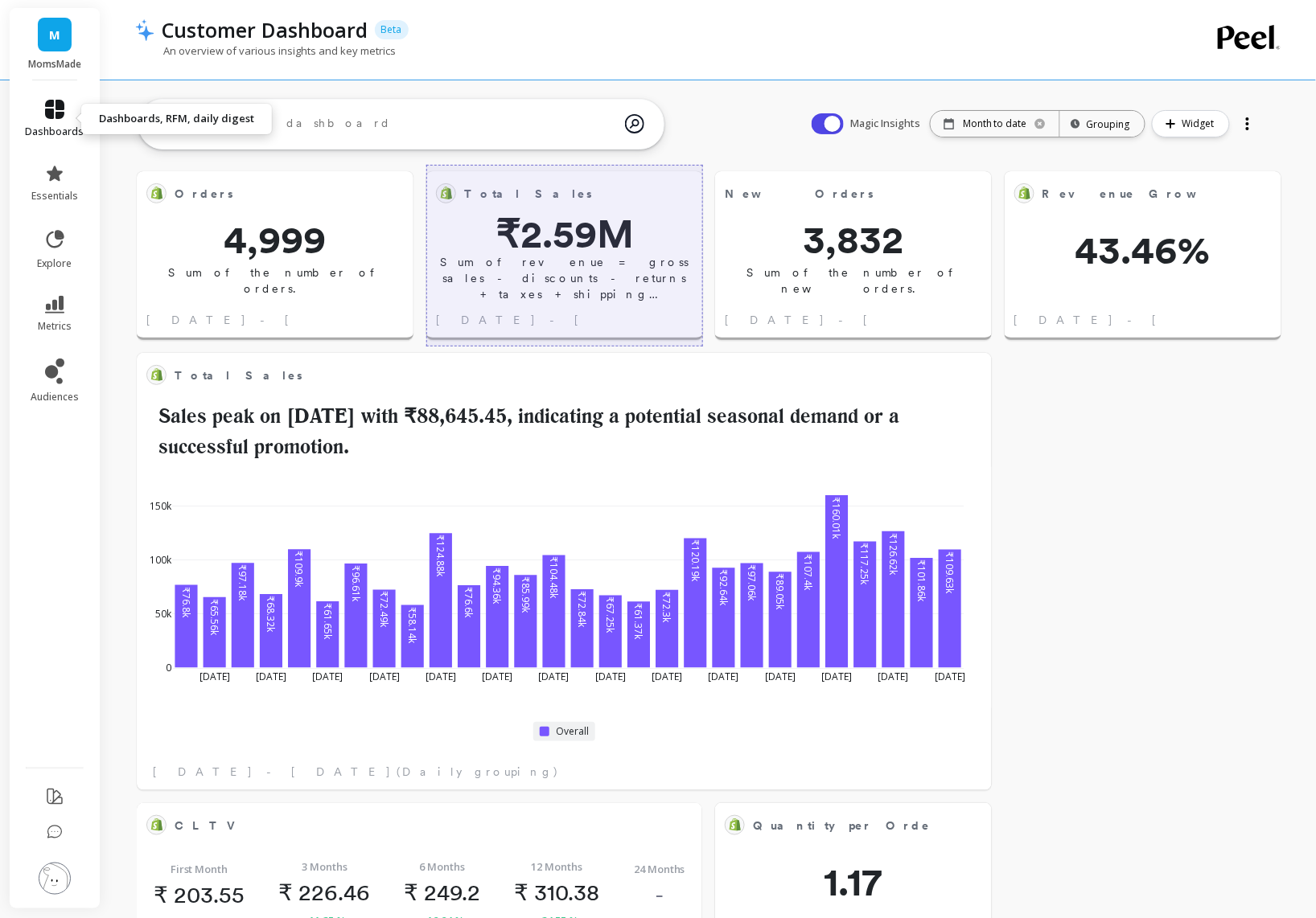
click at [38, 121] on link "dashboards" at bounding box center [54, 119] width 59 height 38
